Goal: Check status: Check status

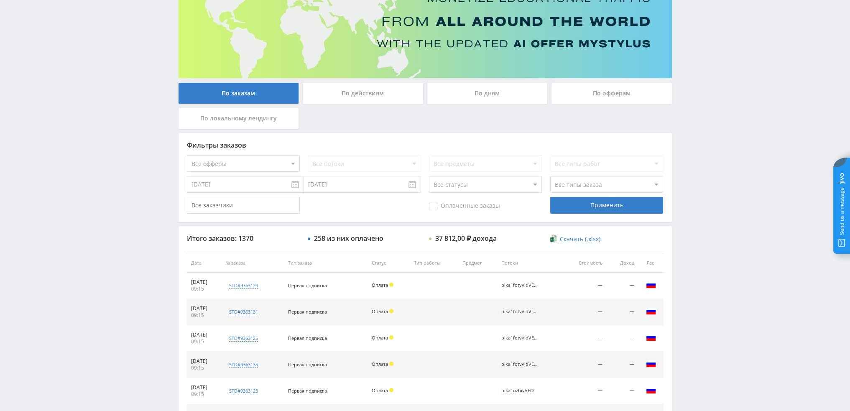
scroll to position [80, 0]
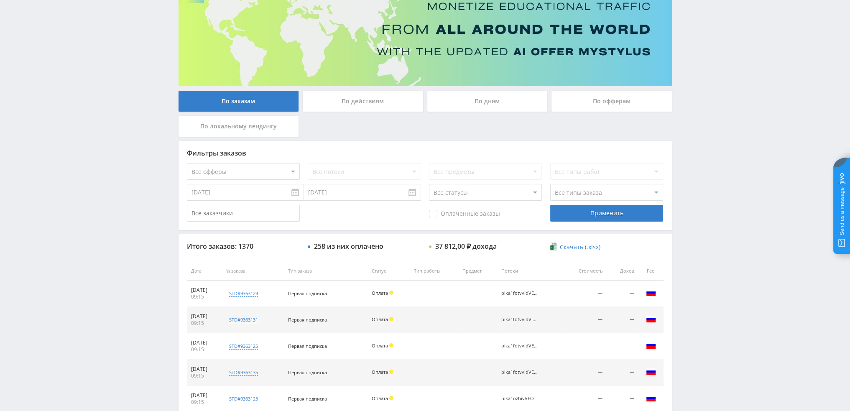
click at [495, 103] on div "По дням" at bounding box center [487, 101] width 120 height 21
click at [0, 0] on input "По дням" at bounding box center [0, 0] width 0 height 0
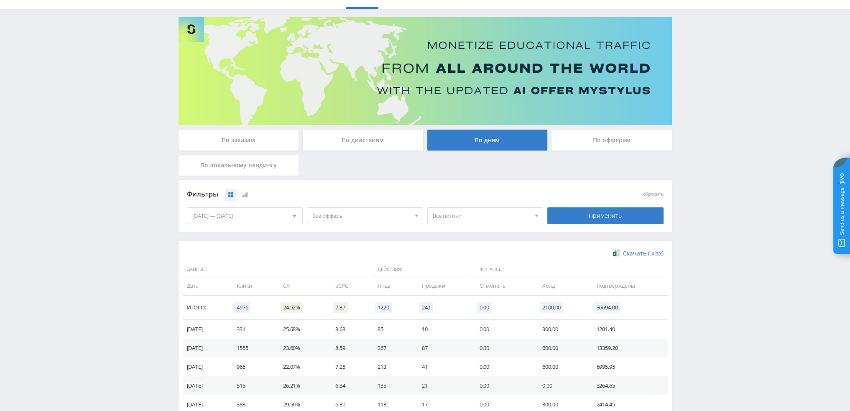
scroll to position [0, 0]
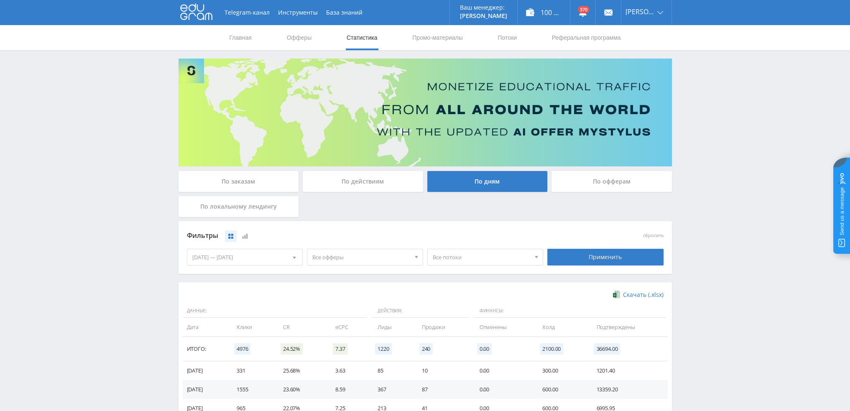
click at [333, 181] on div "По действиям" at bounding box center [363, 181] width 120 height 21
click at [0, 0] on input "По действиям" at bounding box center [0, 0] width 0 height 0
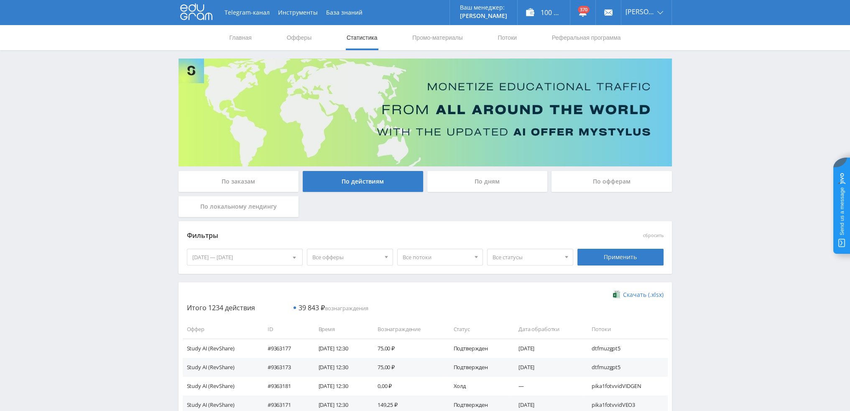
click at [480, 183] on div "По дням" at bounding box center [487, 181] width 120 height 21
click at [0, 0] on input "По дням" at bounding box center [0, 0] width 0 height 0
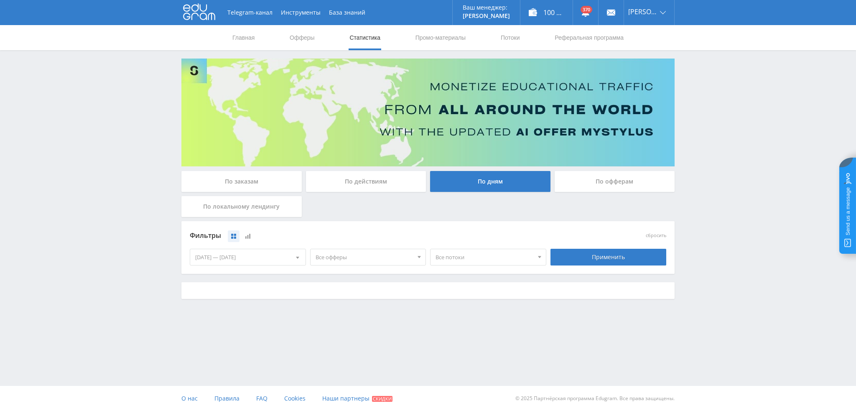
click at [457, 258] on span "Все потоки" at bounding box center [484, 257] width 98 height 16
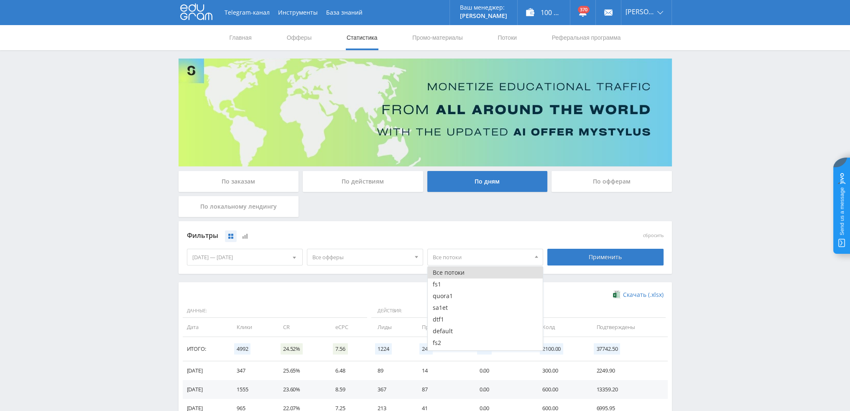
click at [369, 261] on span "Все офферы" at bounding box center [361, 257] width 98 height 16
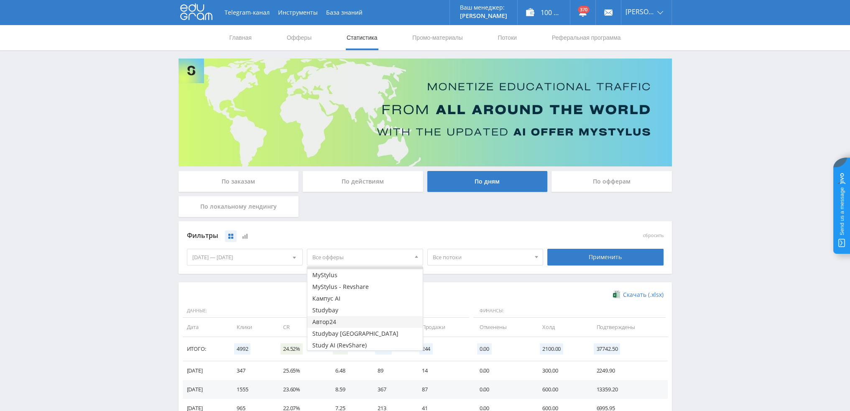
scroll to position [10, 0]
click at [345, 343] on button "Study AI (RevShare)" at bounding box center [364, 344] width 115 height 12
click at [607, 265] on div "Применить" at bounding box center [605, 257] width 116 height 17
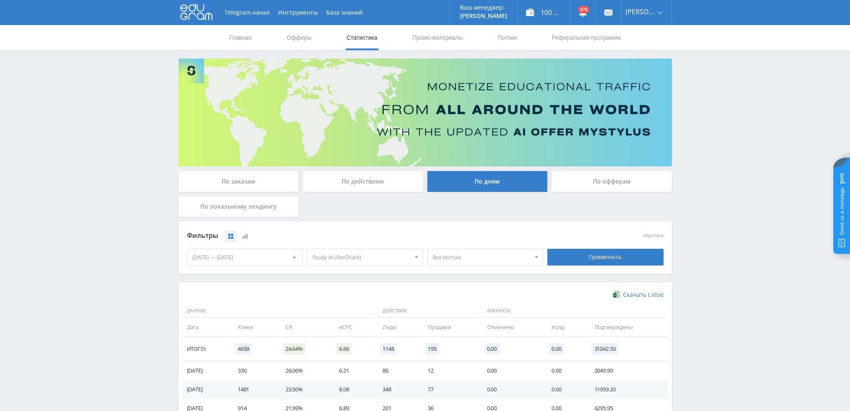
click at [469, 257] on span "Все потоки" at bounding box center [482, 257] width 98 height 16
click at [446, 286] on button "pika1perp" at bounding box center [484, 284] width 115 height 12
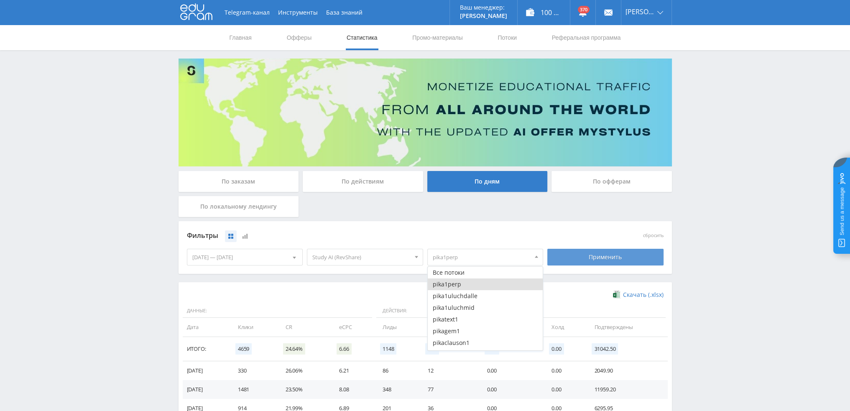
click at [629, 249] on div "Применить" at bounding box center [605, 257] width 116 height 17
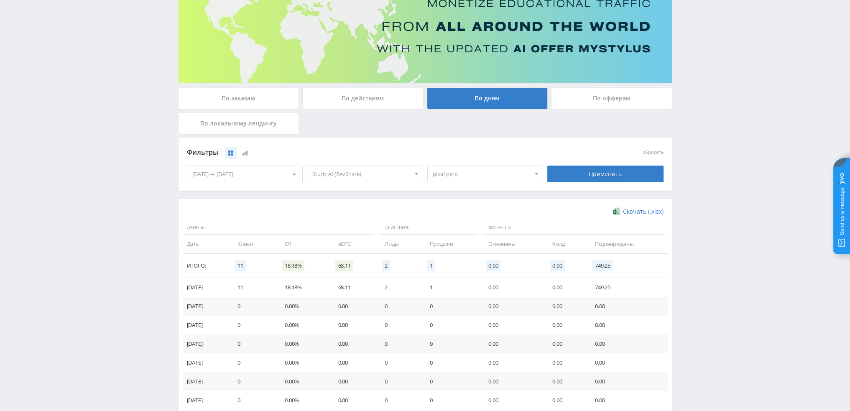
scroll to position [84, 0]
